Goal: Task Accomplishment & Management: Manage account settings

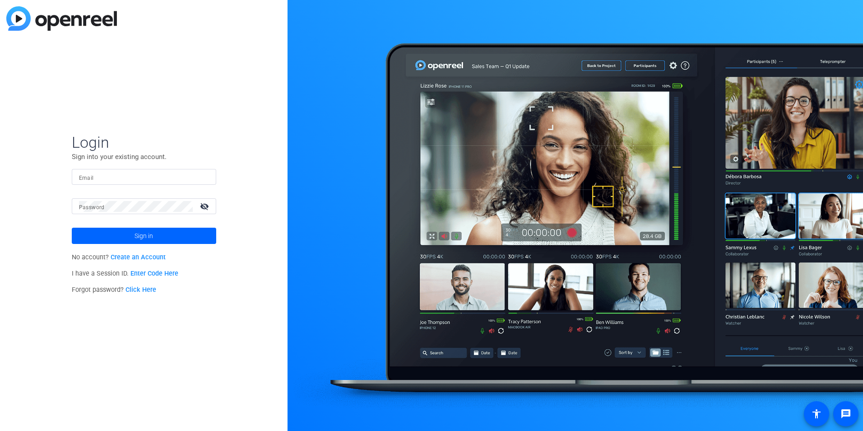
click at [99, 174] on input "Email" at bounding box center [144, 177] width 130 height 11
type input "[EMAIL_ADDRESS][DOMAIN_NAME]"
click at [151, 236] on span "Sign in" at bounding box center [144, 235] width 19 height 23
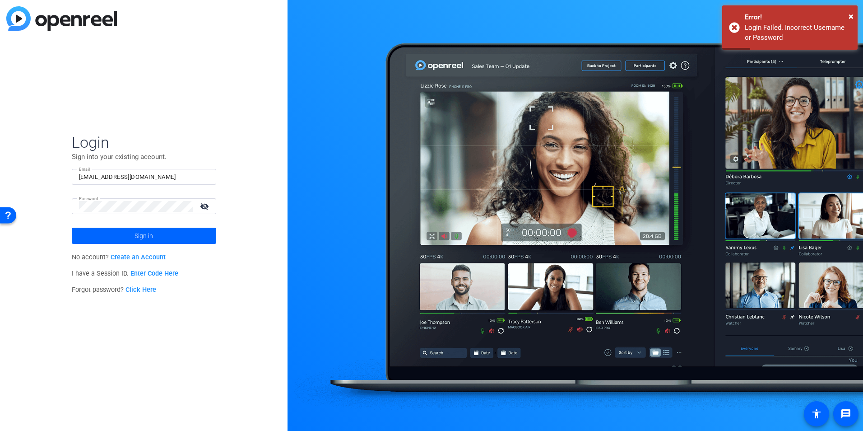
click at [144, 289] on link "Click Here" at bounding box center [140, 290] width 31 height 8
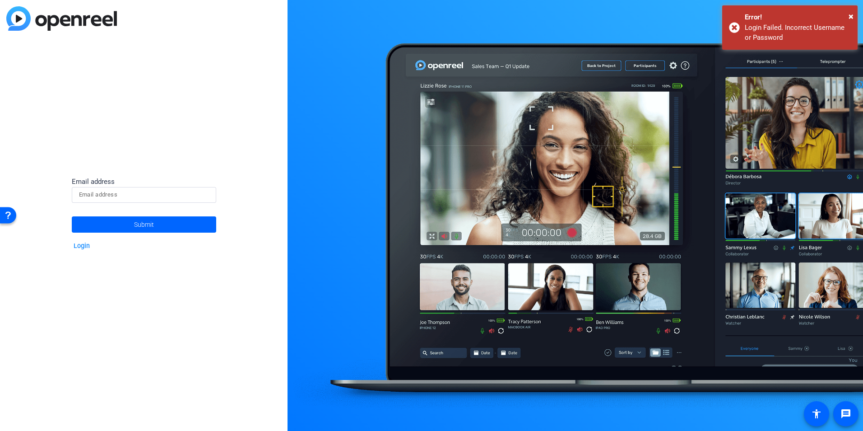
click at [149, 198] on input at bounding box center [144, 194] width 130 height 11
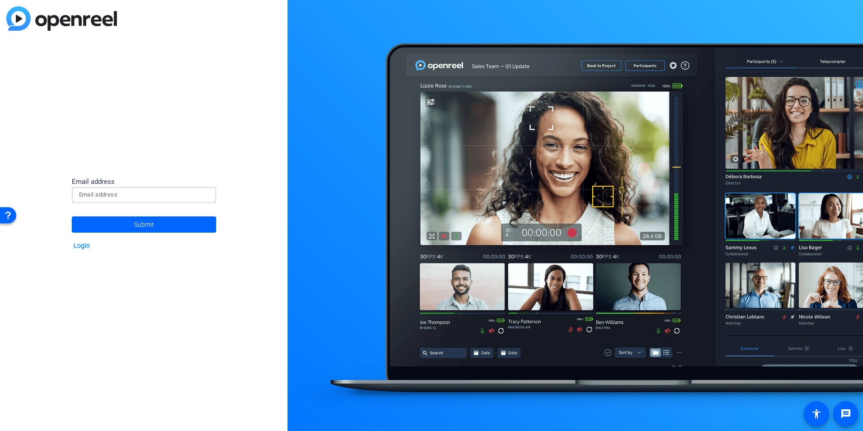
type input "[EMAIL_ADDRESS][DOMAIN_NAME]"
click at [144, 224] on span "Submit" at bounding box center [144, 224] width 20 height 23
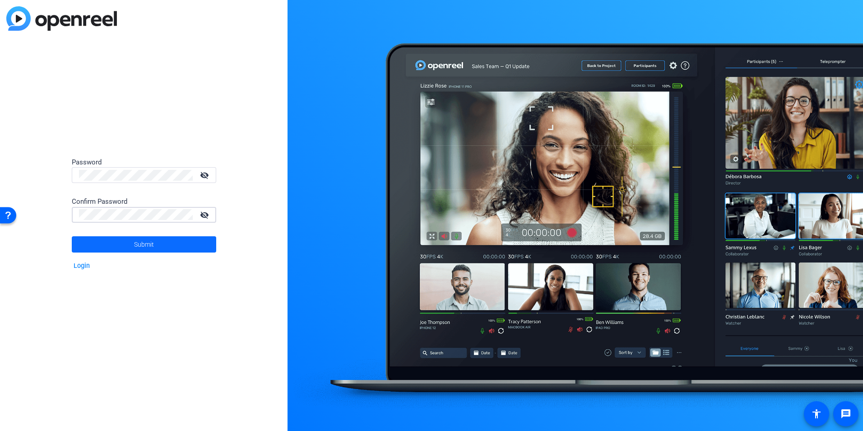
click at [154, 245] on span at bounding box center [144, 244] width 144 height 22
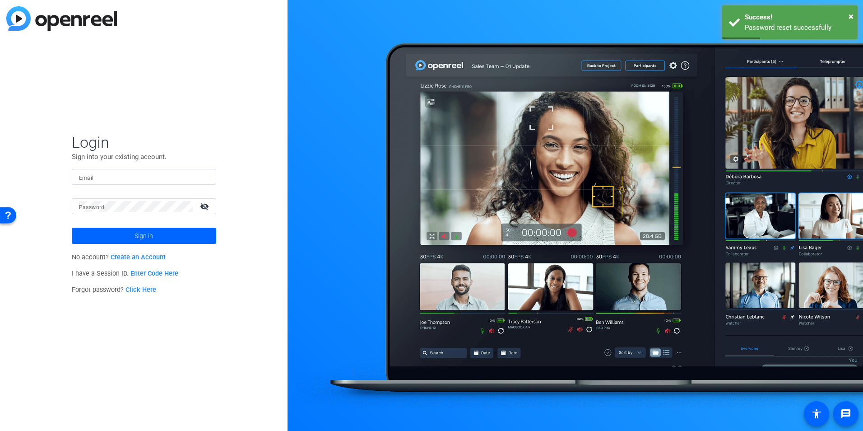
click at [127, 174] on input "Email" at bounding box center [144, 177] width 130 height 11
type input "[EMAIL_ADDRESS][DOMAIN_NAME]"
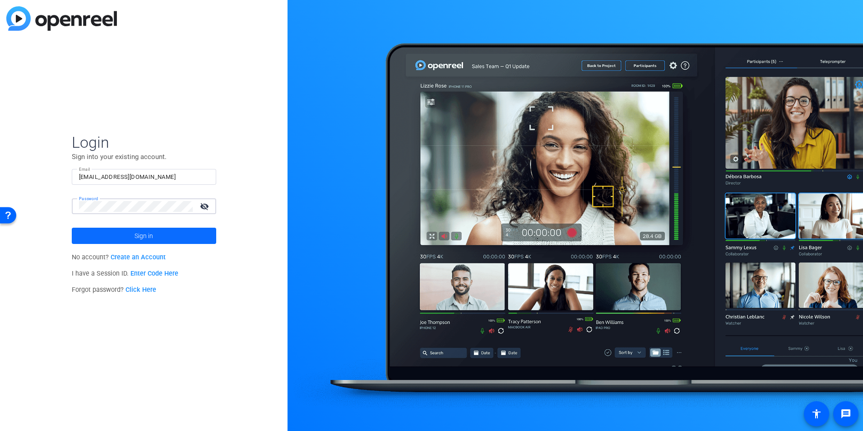
click at [142, 232] on span "Sign in" at bounding box center [144, 235] width 19 height 23
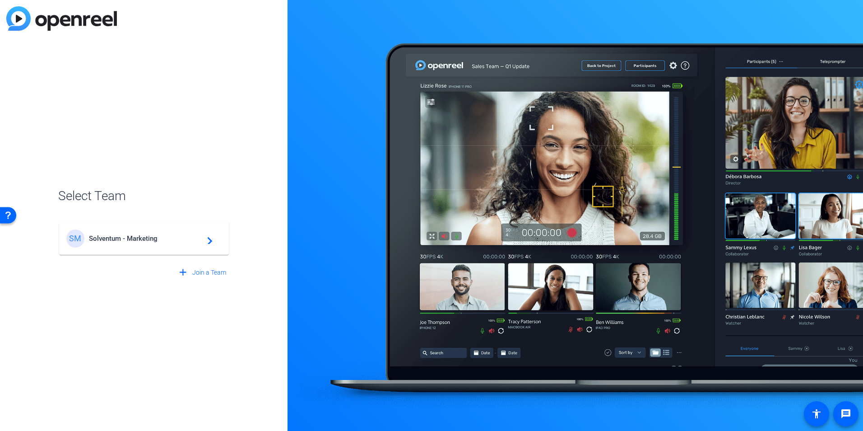
click at [152, 239] on span "Solventum - Marketing" at bounding box center [145, 238] width 113 height 8
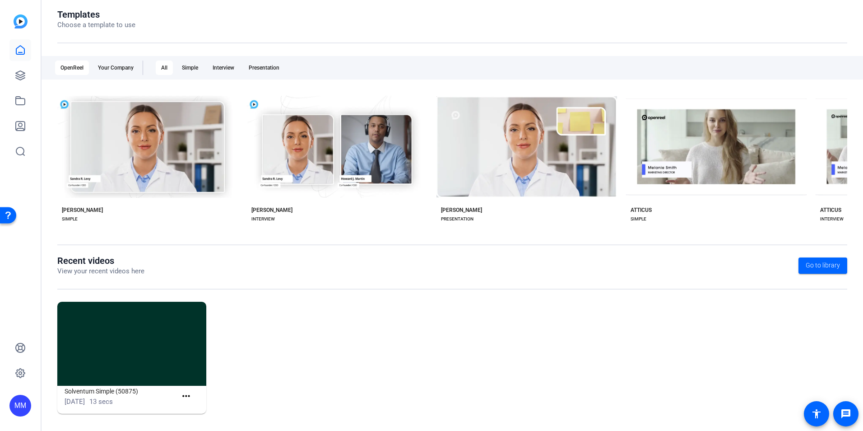
scroll to position [102, 0]
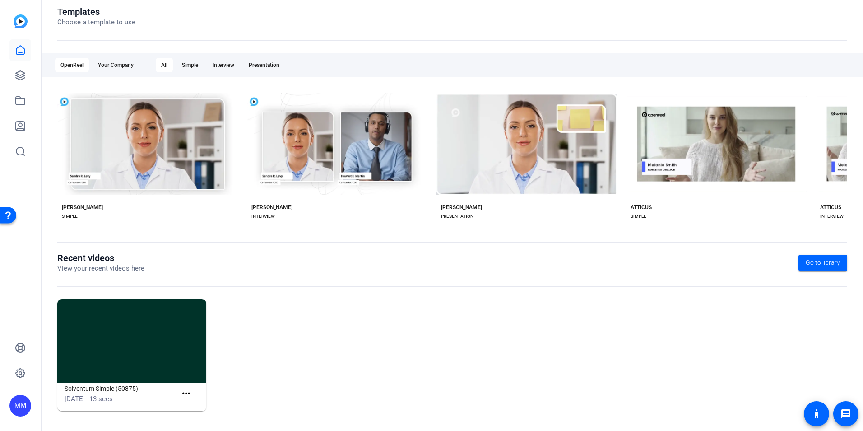
click at [189, 343] on img at bounding box center [131, 341] width 149 height 84
